Goal: Information Seeking & Learning: Learn about a topic

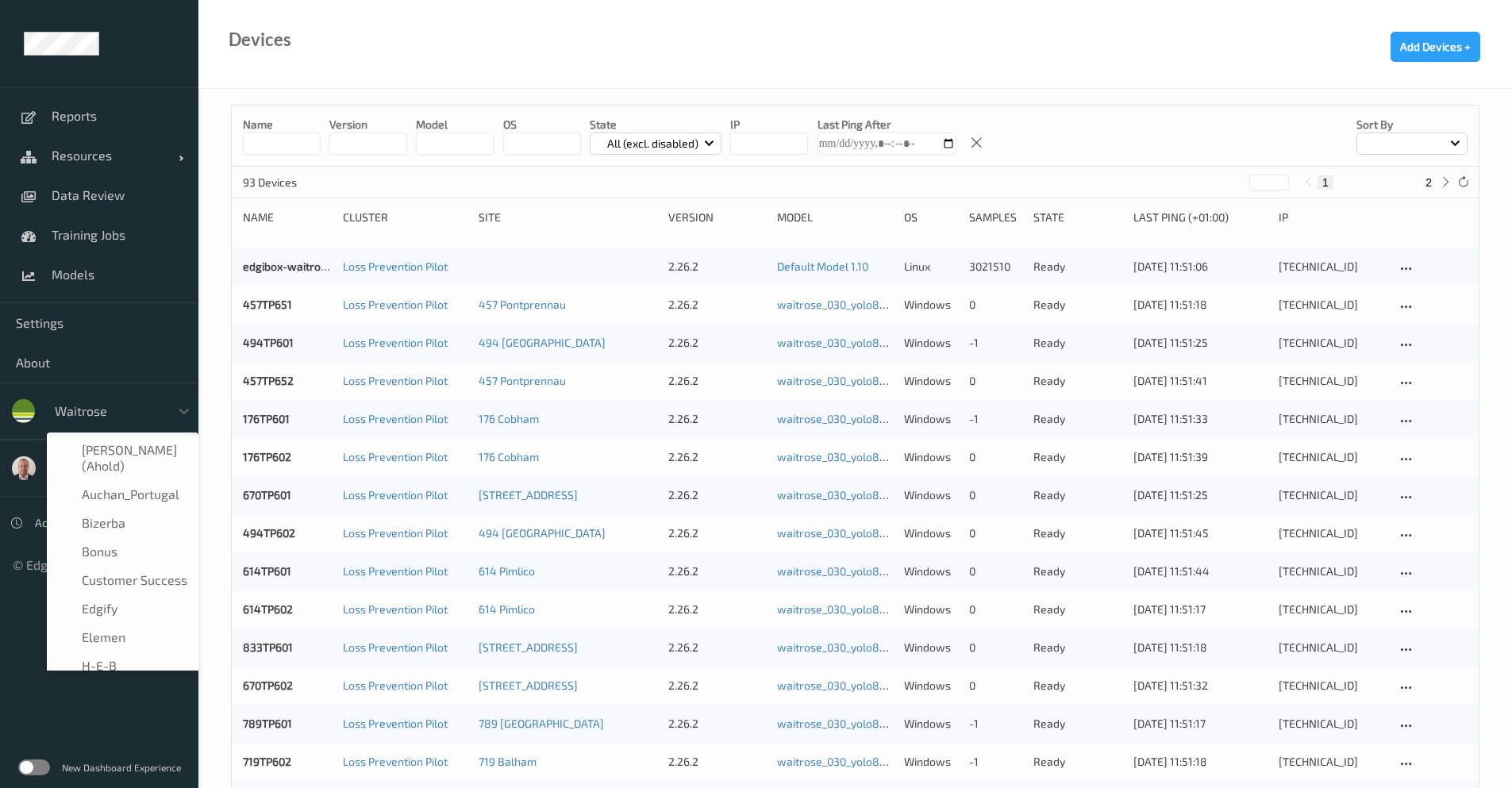
click at [148, 424] on div "waitrose" at bounding box center [122, 411] width 152 height 30
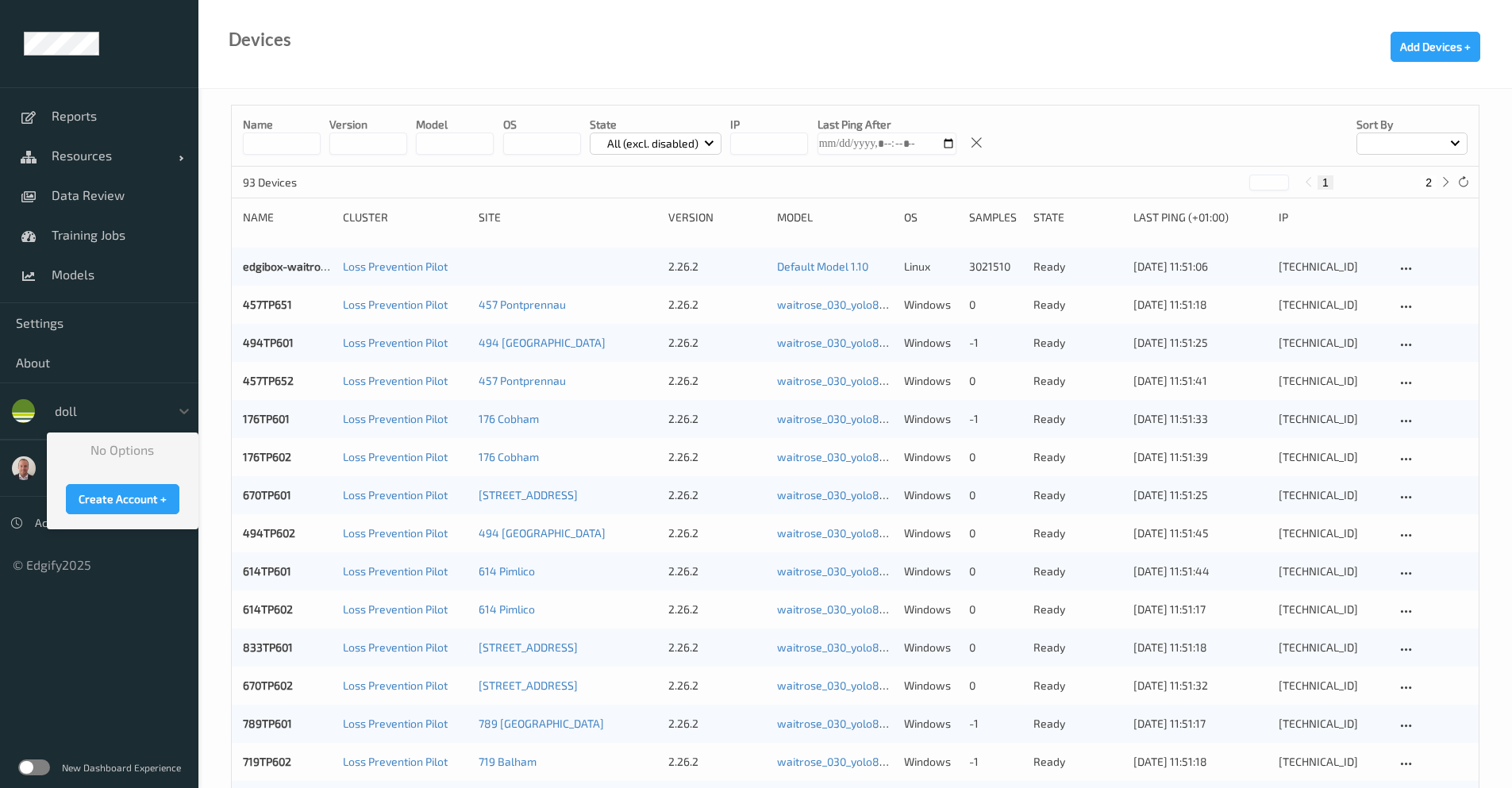
type input "doll"
click at [61, 682] on ul "Reports Resources Devices Clusters Sites Data Review Training Jobs Models Setti…" at bounding box center [99, 394] width 198 height 788
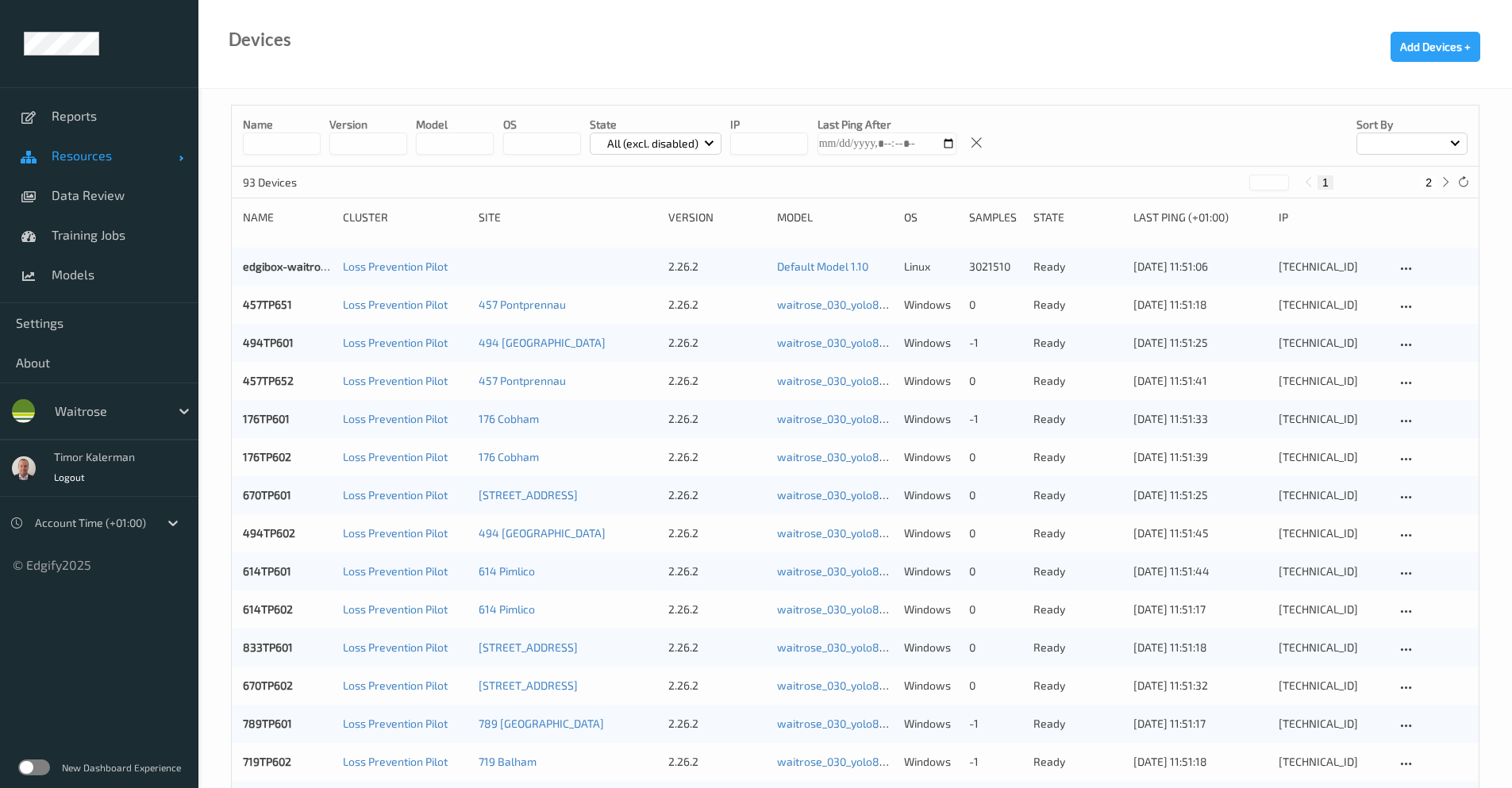
click at [107, 169] on link "Resources" at bounding box center [99, 156] width 198 height 40
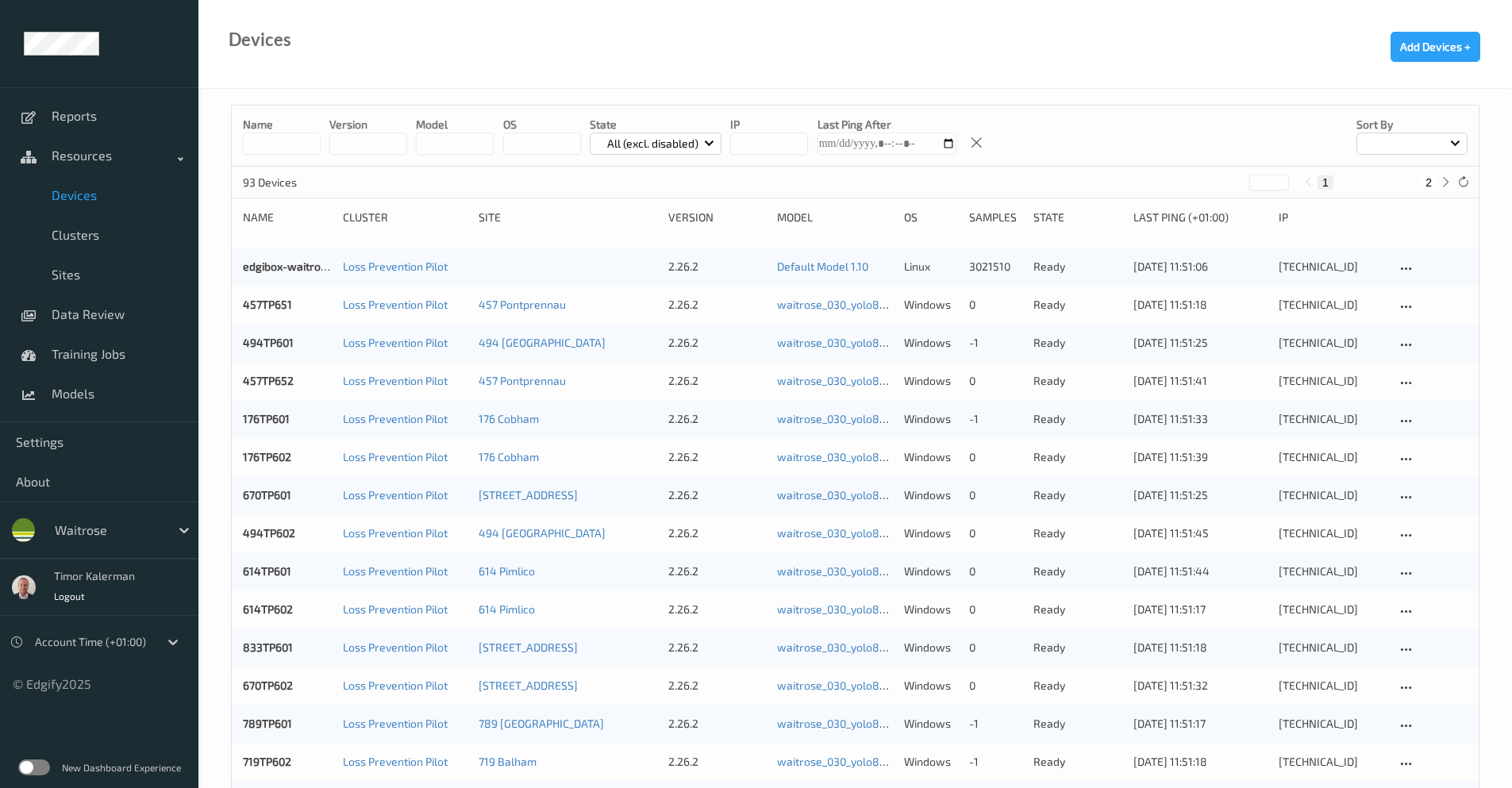
click at [103, 204] on link "Devices" at bounding box center [99, 196] width 198 height 40
click at [286, 387] on link "457TP652" at bounding box center [269, 381] width 51 height 13
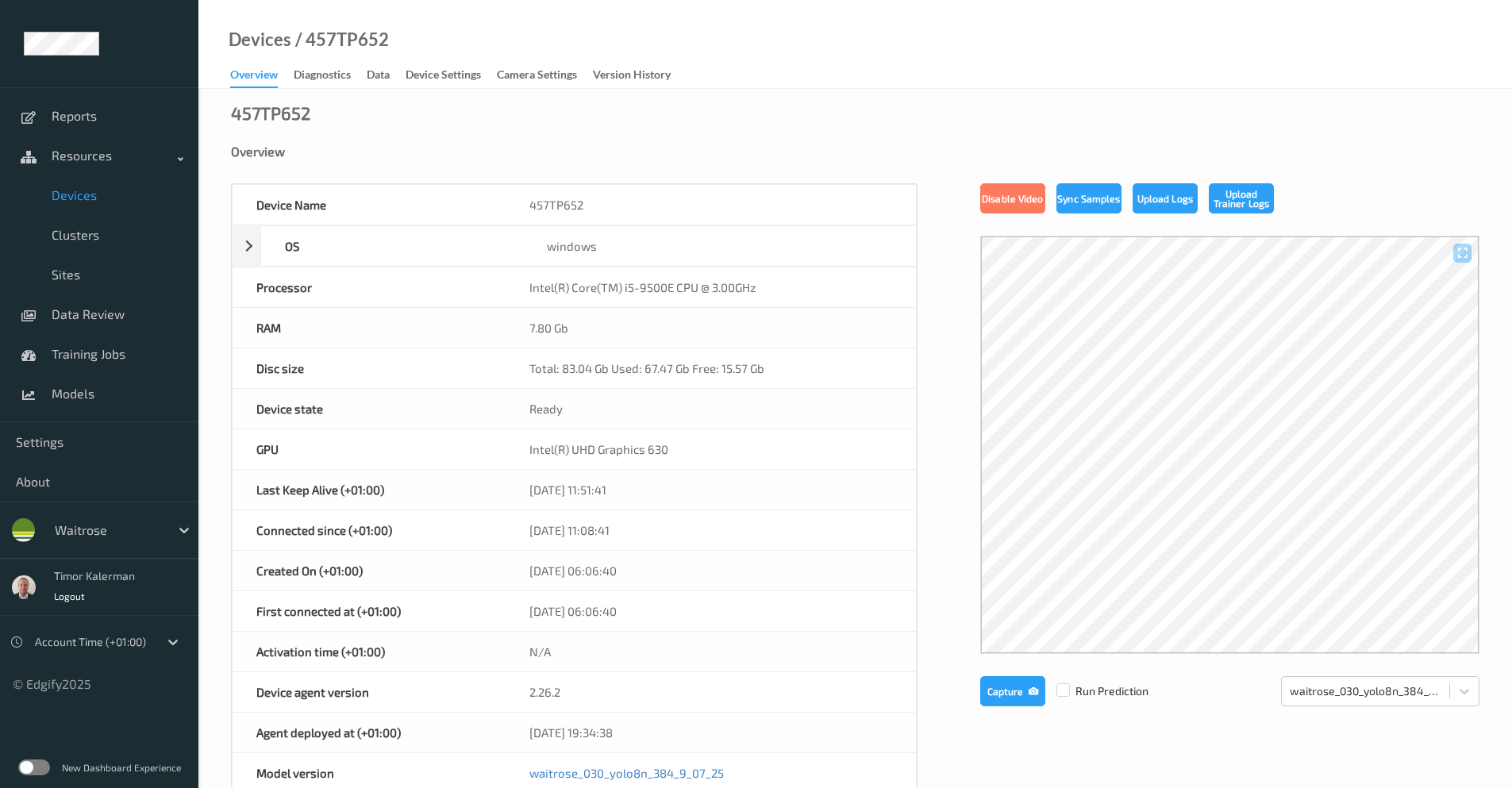
drag, startPoint x: 1183, startPoint y: 438, endPoint x: 891, endPoint y: 138, distance: 418.6
click at [886, 131] on div "457TP652 Overview Device Name 457TP652 OS windows Platform Microsoft Windows 10…" at bounding box center [855, 714] width 1314 height 1250
drag, startPoint x: 1132, startPoint y: 531, endPoint x: 36, endPoint y: 765, distance: 1120.7
click at [36, 765] on div "Reports Resources Devices Clusters Sites Data Review Training Jobs Models Setti…" at bounding box center [756, 625] width 1512 height 1250
click at [40, 770] on label at bounding box center [33, 767] width 31 height 16
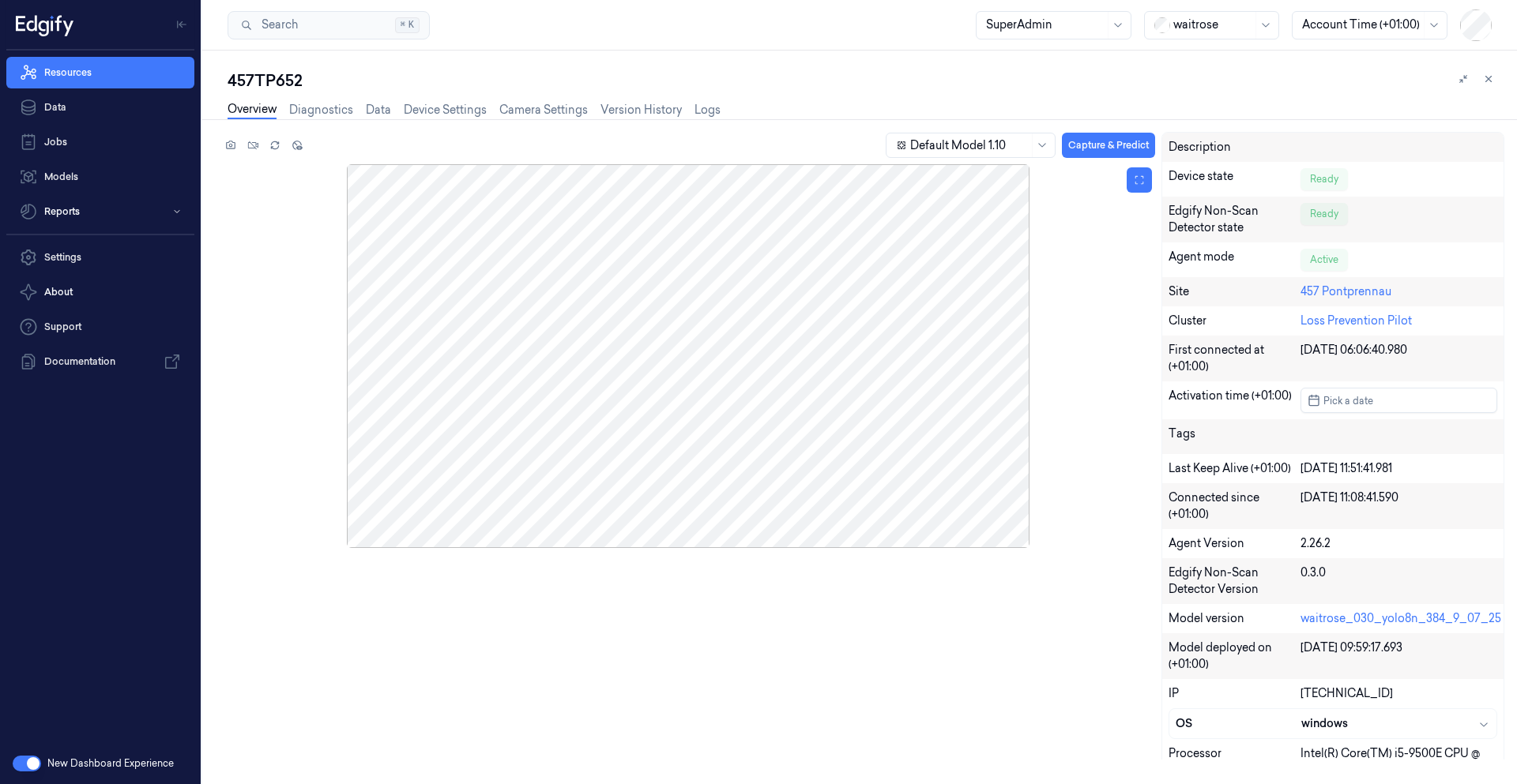
drag, startPoint x: 670, startPoint y: 363, endPoint x: 1076, endPoint y: 381, distance: 406.4
click at [1076, 381] on div at bounding box center [688, 356] width 934 height 383
drag, startPoint x: 618, startPoint y: 231, endPoint x: 540, endPoint y: 113, distance: 141.4
click at [540, 113] on div "457TP652 Overview Diagnostics Data Device Settings Camera Settings Version Hist…" at bounding box center [866, 427] width 1277 height 715
click at [540, 113] on link "Camera Settings" at bounding box center [543, 110] width 89 height 18
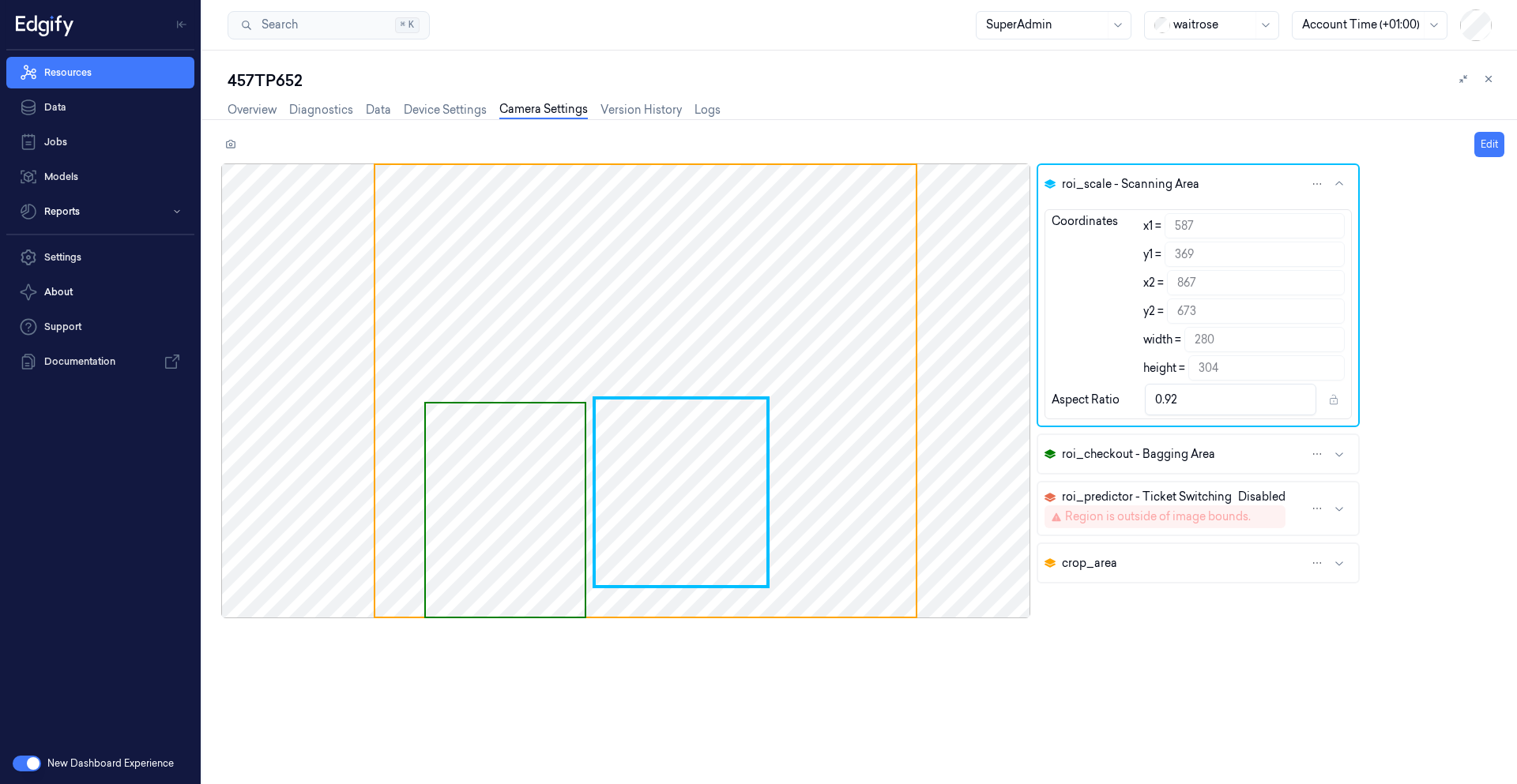
drag, startPoint x: 419, startPoint y: 201, endPoint x: 766, endPoint y: 673, distance: 585.8
click at [766, 673] on div at bounding box center [626, 464] width 809 height 601
click at [268, 109] on link "Overview" at bounding box center [252, 110] width 49 height 18
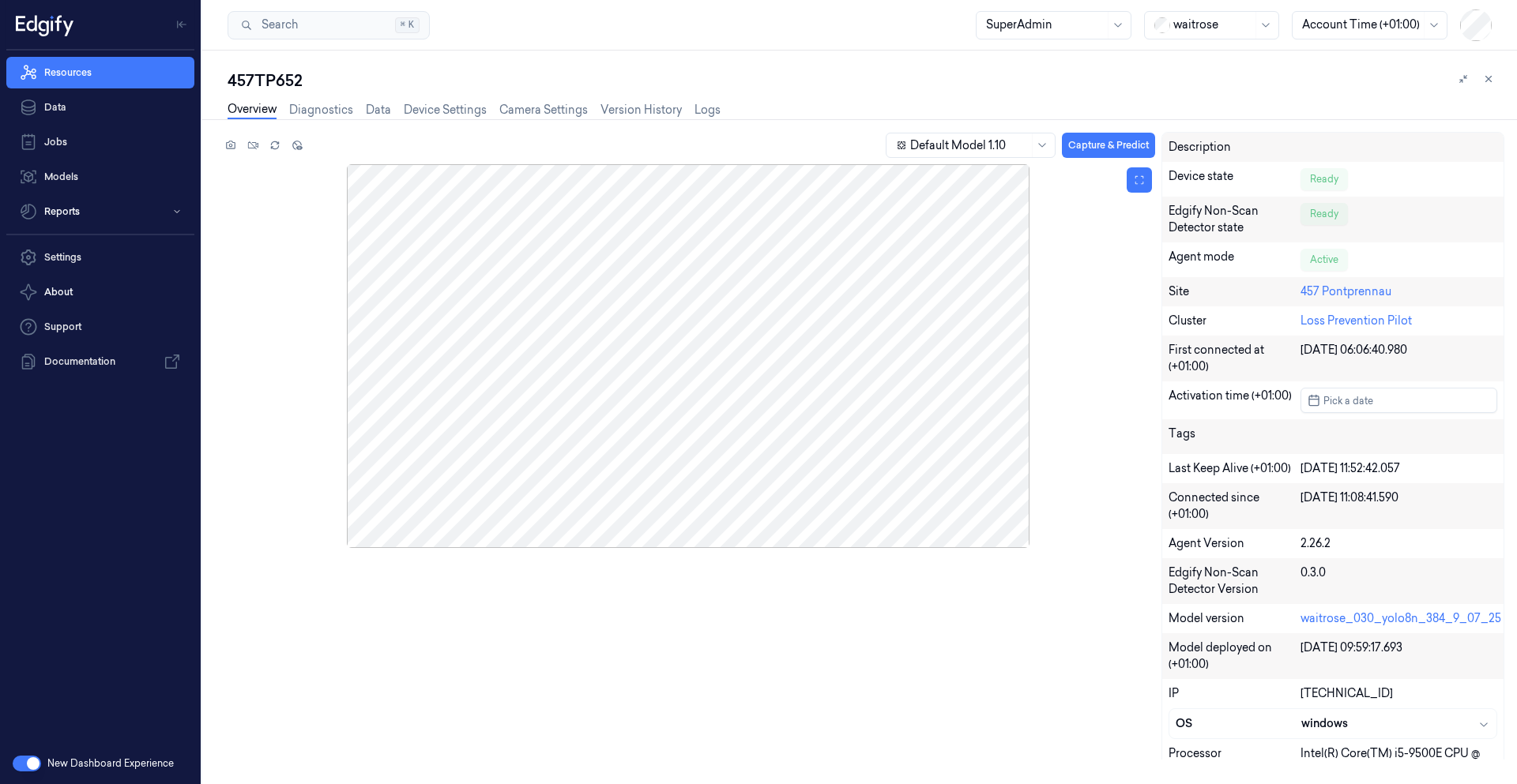
drag, startPoint x: 641, startPoint y: 307, endPoint x: 1072, endPoint y: 457, distance: 456.4
click at [1077, 455] on div at bounding box center [688, 356] width 934 height 383
click at [227, 142] on icon at bounding box center [231, 145] width 9 height 9
